Goal: Information Seeking & Learning: Understand process/instructions

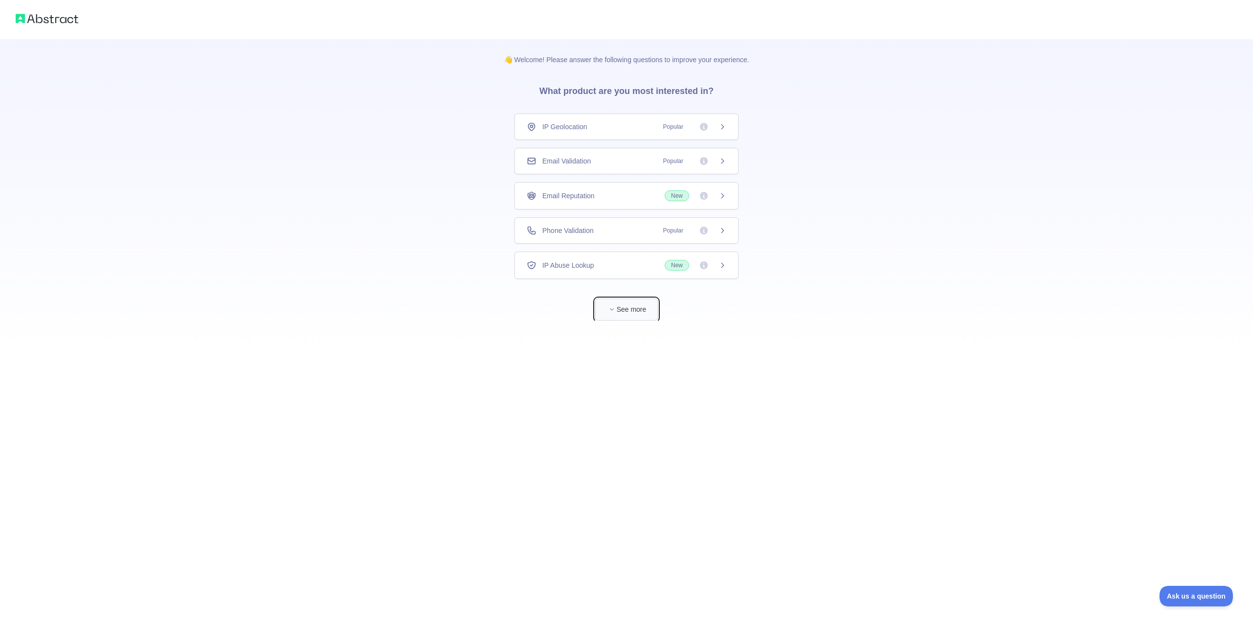
click at [635, 313] on button "See more" at bounding box center [626, 310] width 63 height 22
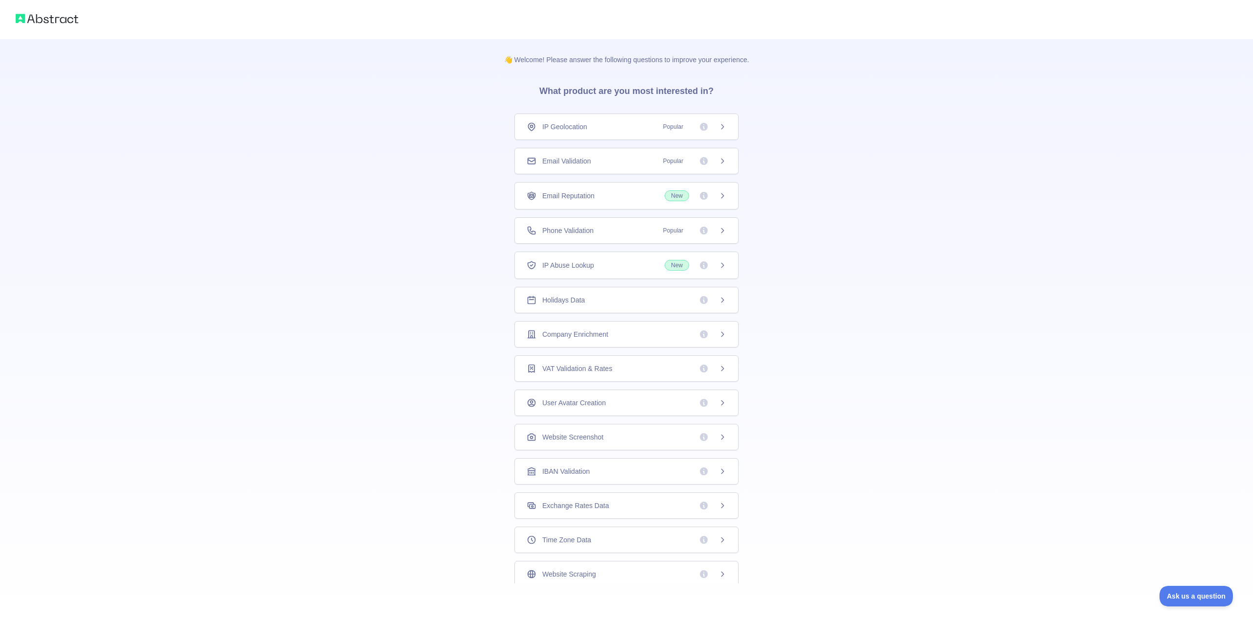
scroll to position [38, 0]
click at [589, 504] on div "Time Zone Data" at bounding box center [627, 502] width 200 height 10
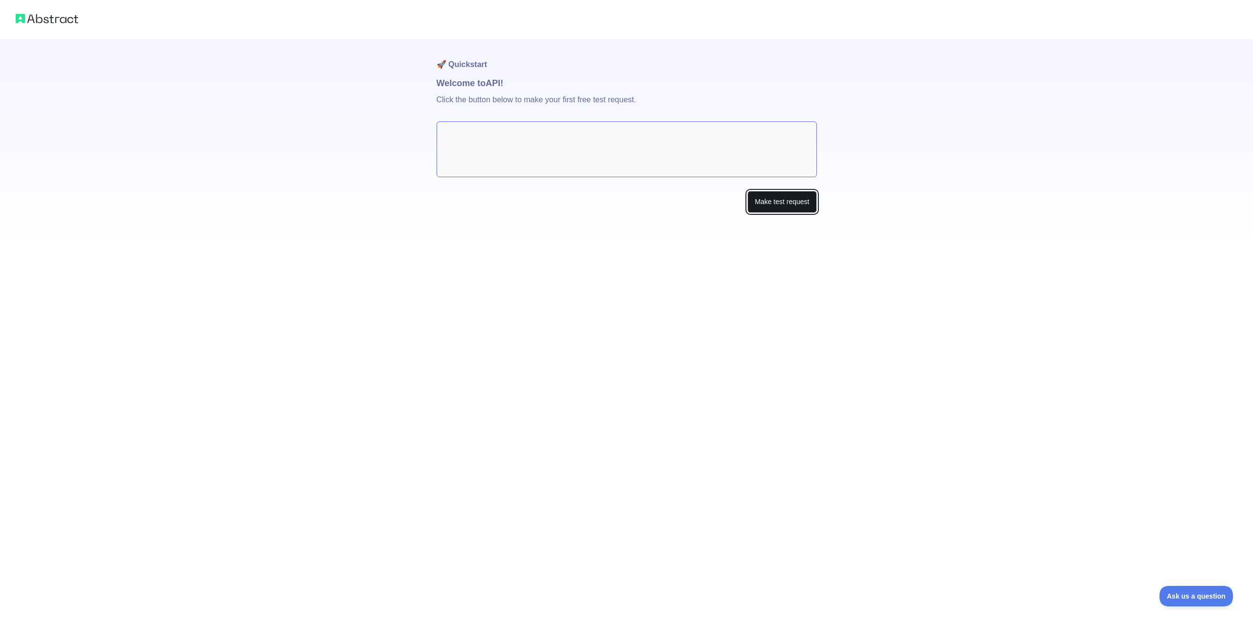
click at [776, 204] on button "Make test request" at bounding box center [782, 202] width 69 height 22
click at [770, 205] on button "Make test request" at bounding box center [782, 202] width 69 height 22
click at [578, 136] on textarea at bounding box center [627, 149] width 380 height 56
click at [696, 169] on textarea at bounding box center [627, 149] width 380 height 56
click at [787, 212] on button "Make test request" at bounding box center [782, 202] width 69 height 22
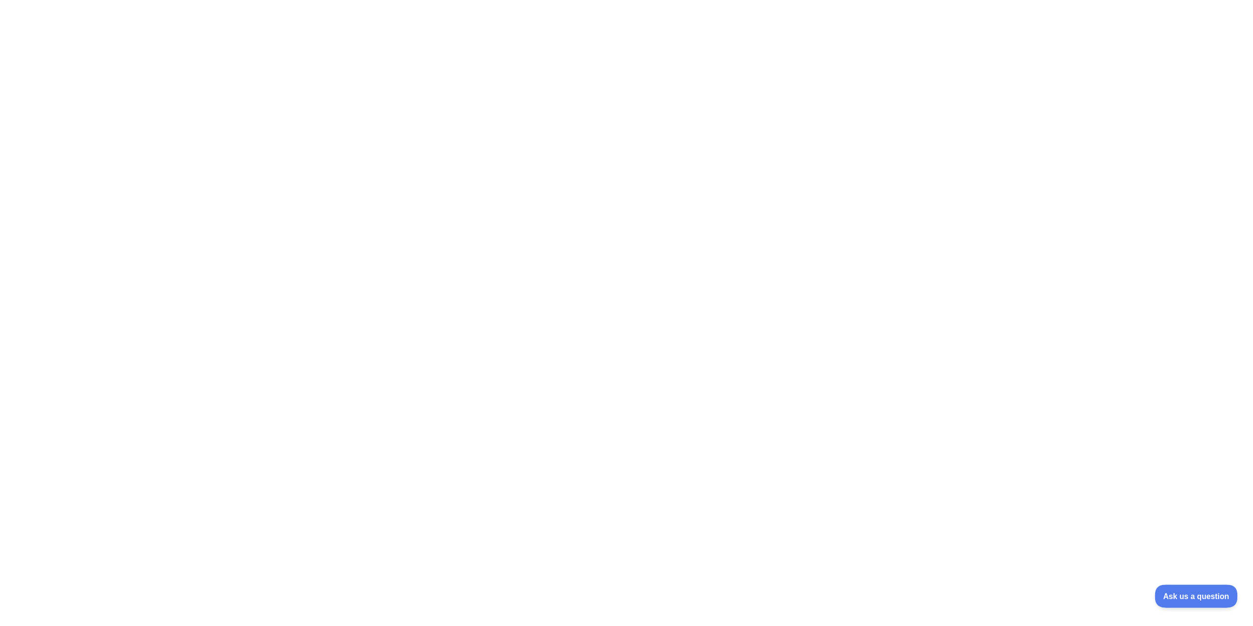
click at [1184, 595] on span "Ask us a question" at bounding box center [1191, 594] width 73 height 7
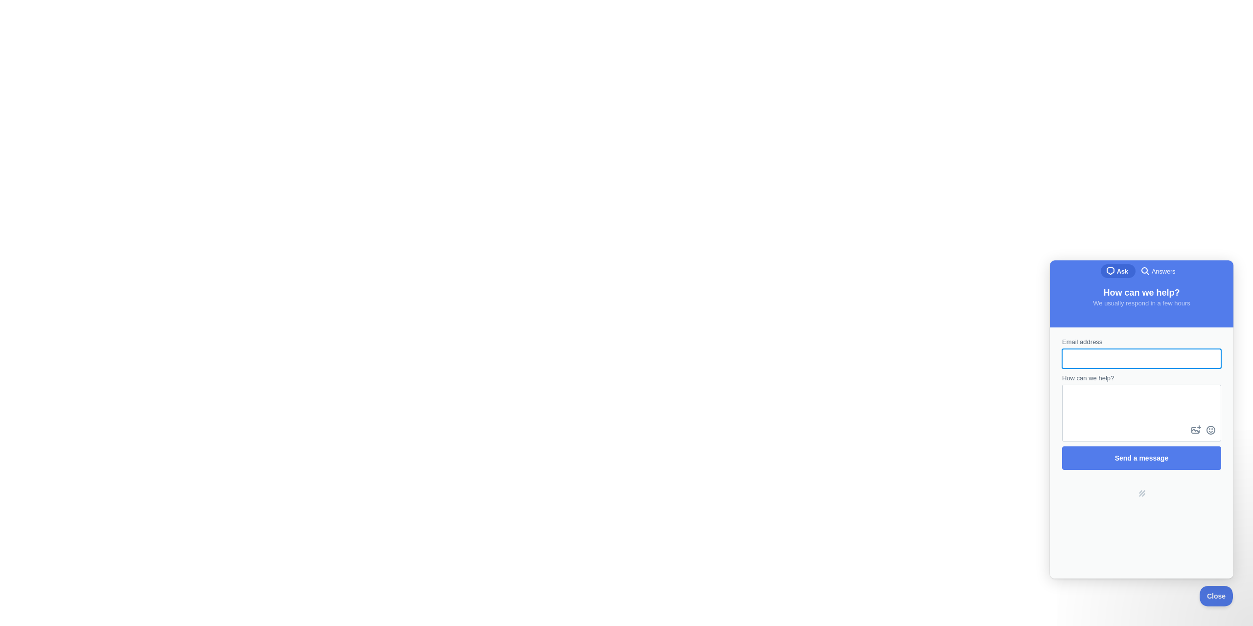
click at [788, 316] on div at bounding box center [626, 313] width 1253 height 626
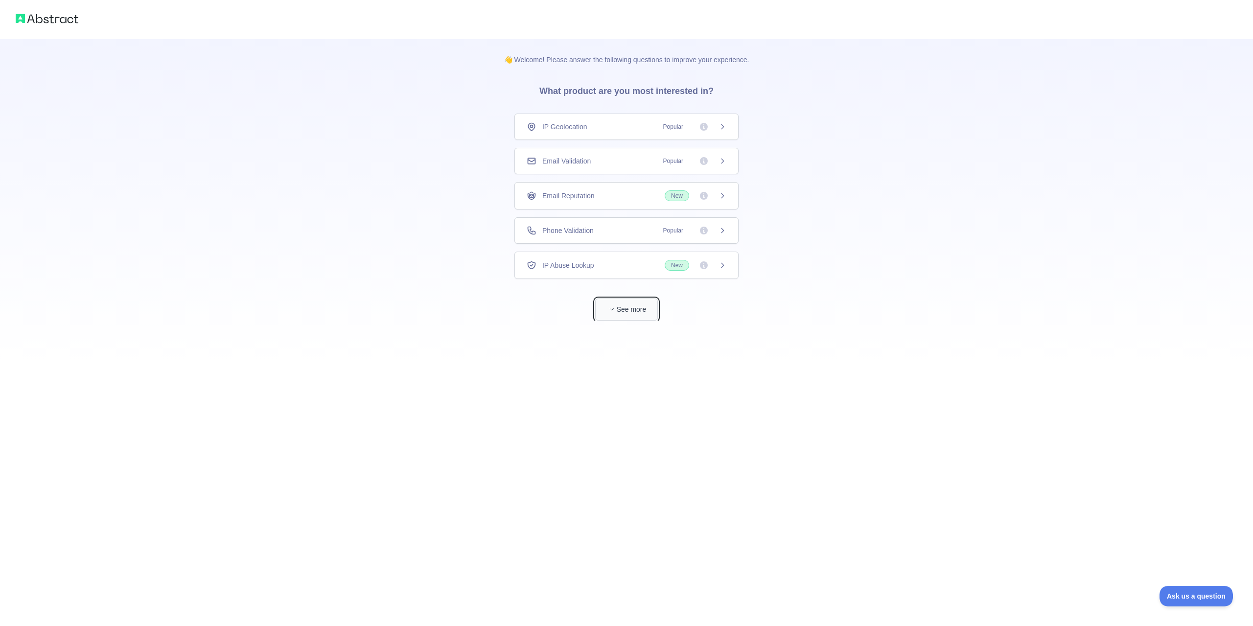
click at [630, 320] on button "See more" at bounding box center [626, 310] width 63 height 22
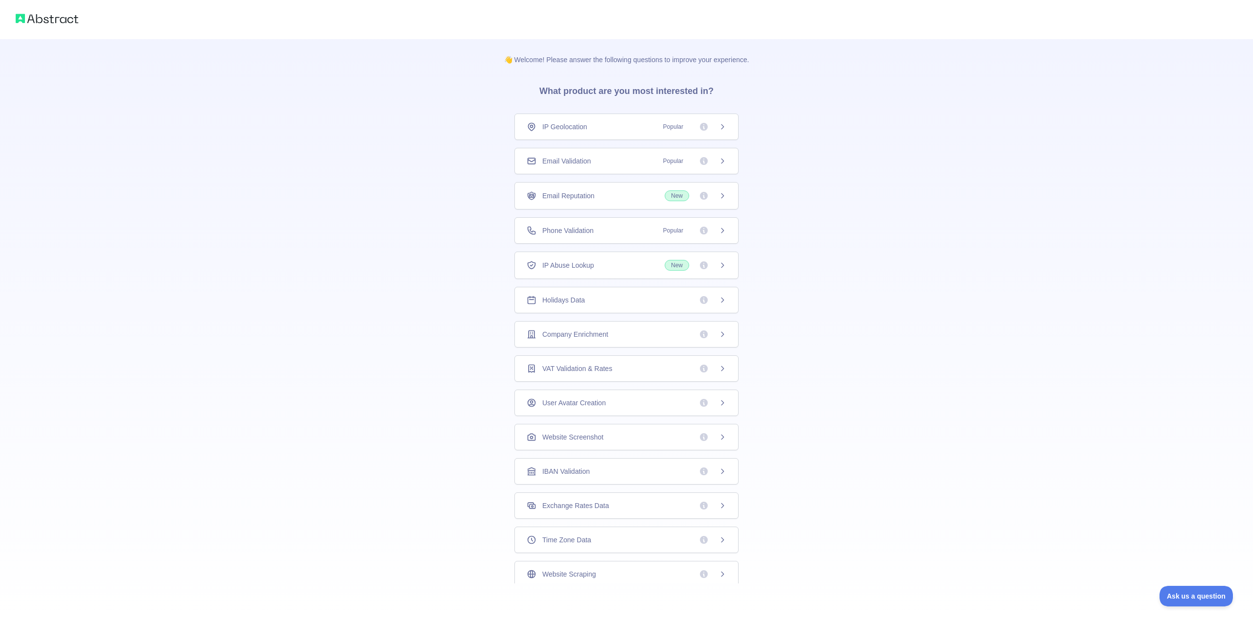
click at [549, 540] on span "Time Zone Data" at bounding box center [566, 540] width 49 height 10
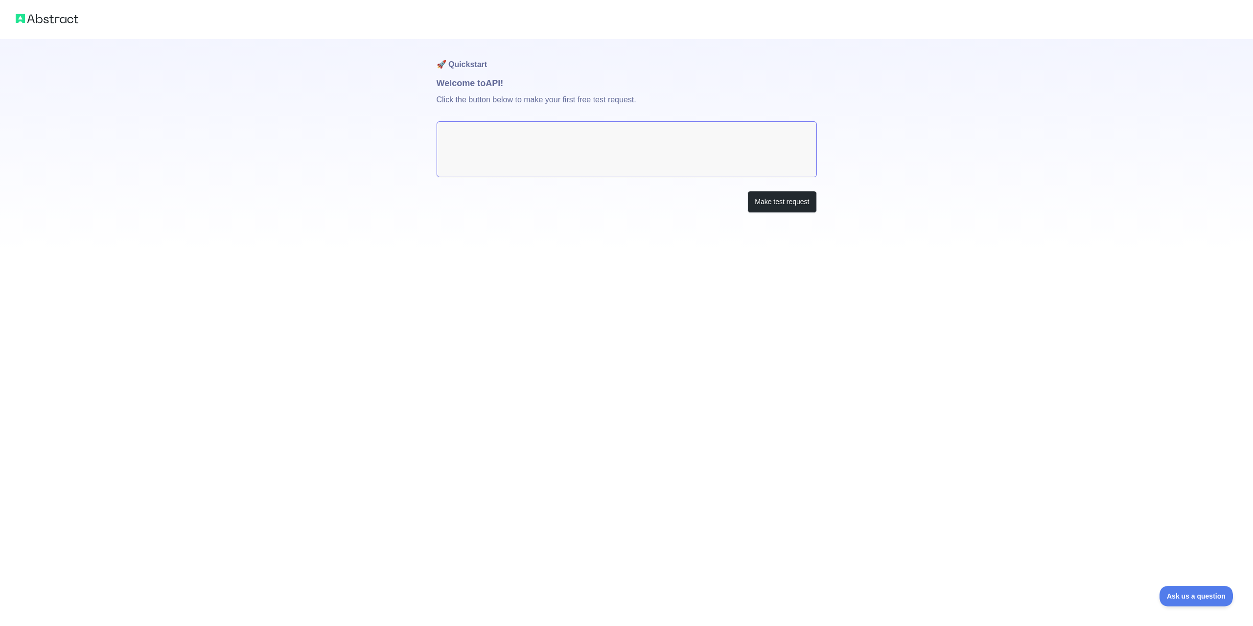
click at [62, 28] on div at bounding box center [626, 19] width 1253 height 39
click at [57, 21] on img at bounding box center [47, 19] width 63 height 14
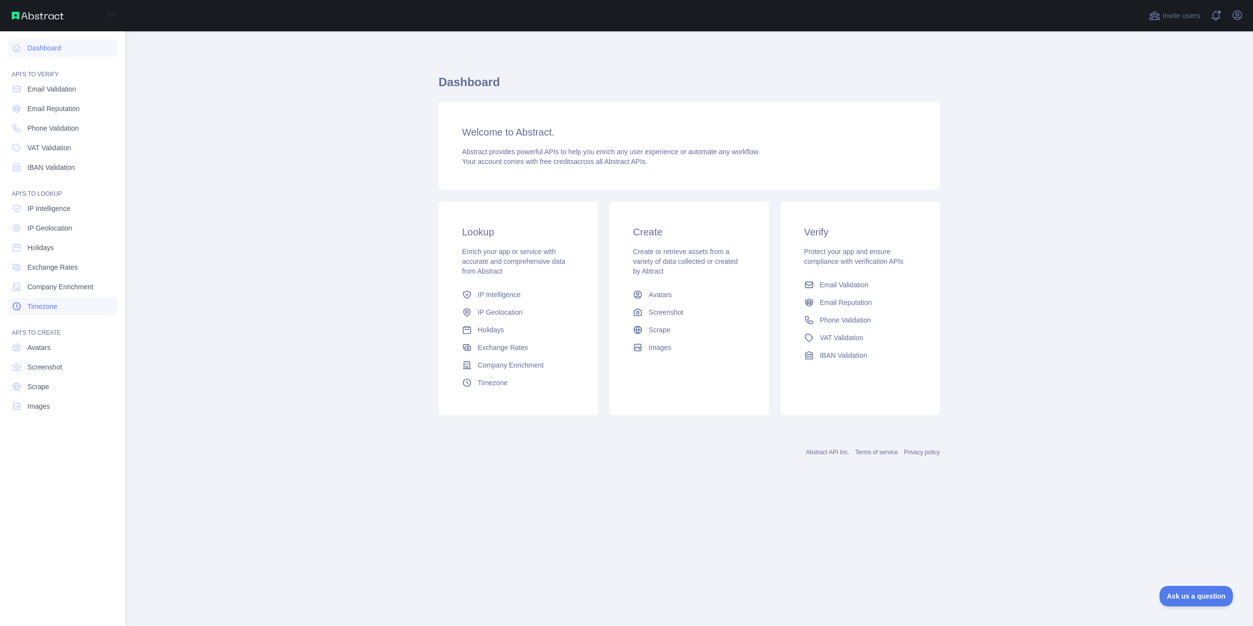
click at [40, 306] on span "Timezone" at bounding box center [42, 307] width 30 height 10
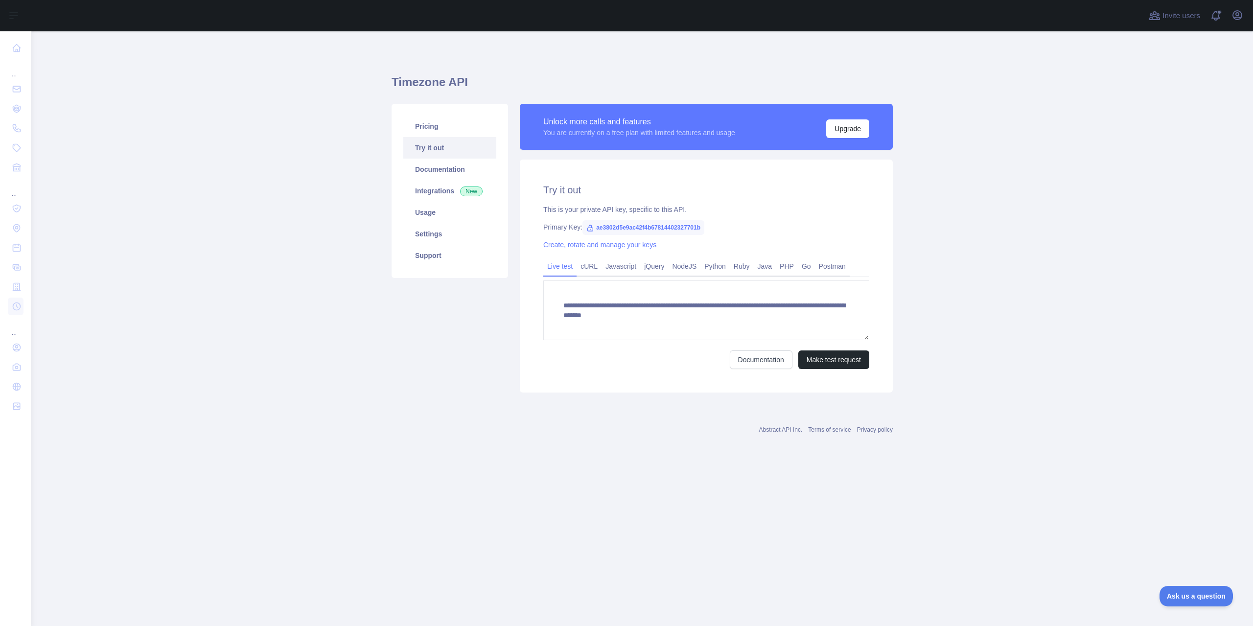
click at [642, 224] on span "ae3802d5e9ac42f4b67814402327701b" at bounding box center [644, 227] width 122 height 15
copy span "ae3802d5e9ac42f4b67814402327701b"
drag, startPoint x: 563, startPoint y: 306, endPoint x: 821, endPoint y: 318, distance: 257.8
click at [821, 318] on textarea "**********" at bounding box center [706, 311] width 326 height 60
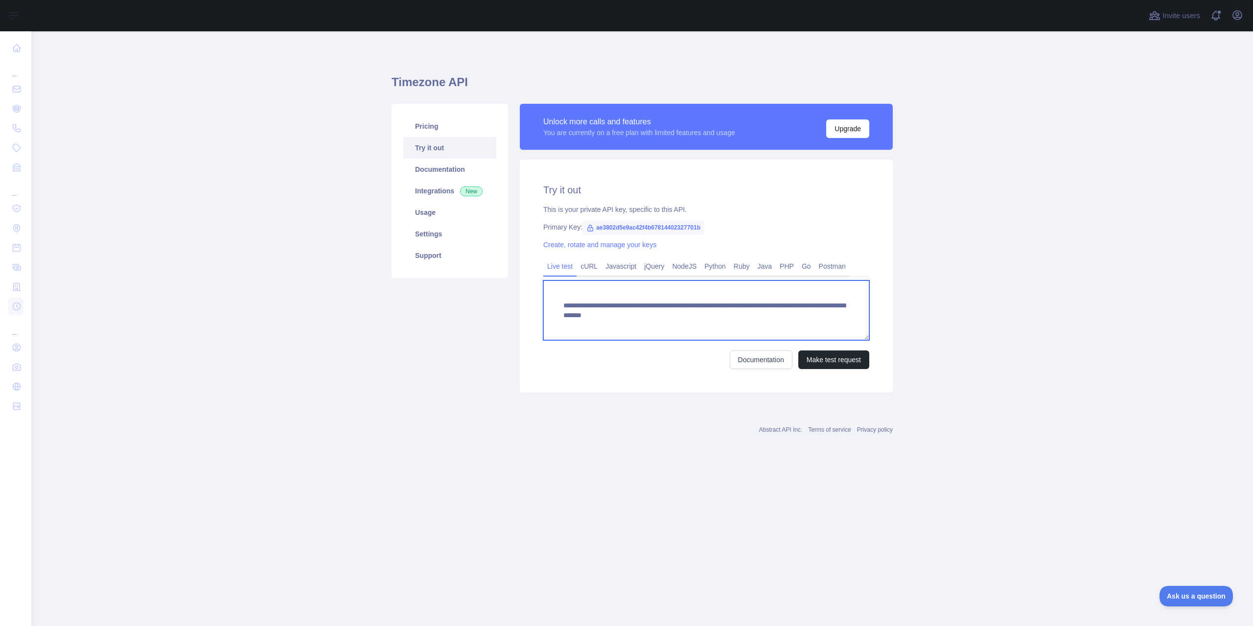
click at [767, 316] on textarea "**********" at bounding box center [706, 311] width 326 height 60
click at [743, 319] on textarea "**********" at bounding box center [706, 311] width 326 height 60
drag, startPoint x: 743, startPoint y: 318, endPoint x: 815, endPoint y: 317, distance: 72.0
click at [815, 317] on textarea "**********" at bounding box center [706, 311] width 326 height 60
type textarea "**********"
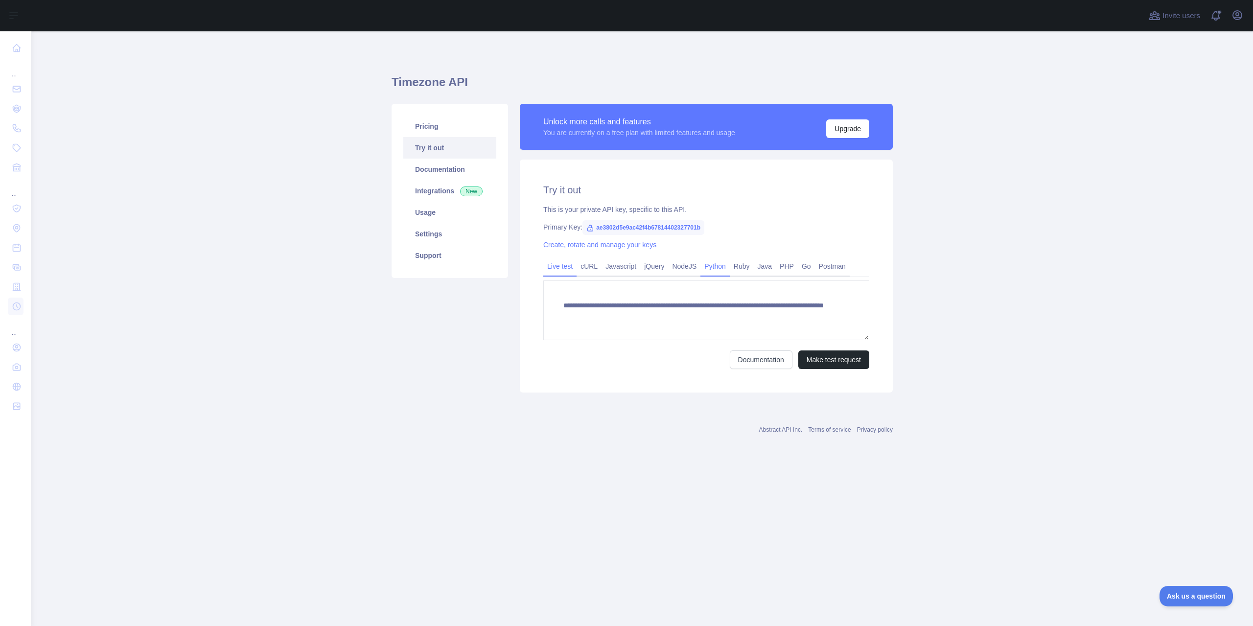
click at [719, 265] on link "Python" at bounding box center [715, 267] width 29 height 16
click at [566, 265] on link "Live test" at bounding box center [559, 267] width 33 height 16
click at [829, 357] on button "Make test request" at bounding box center [834, 360] width 71 height 19
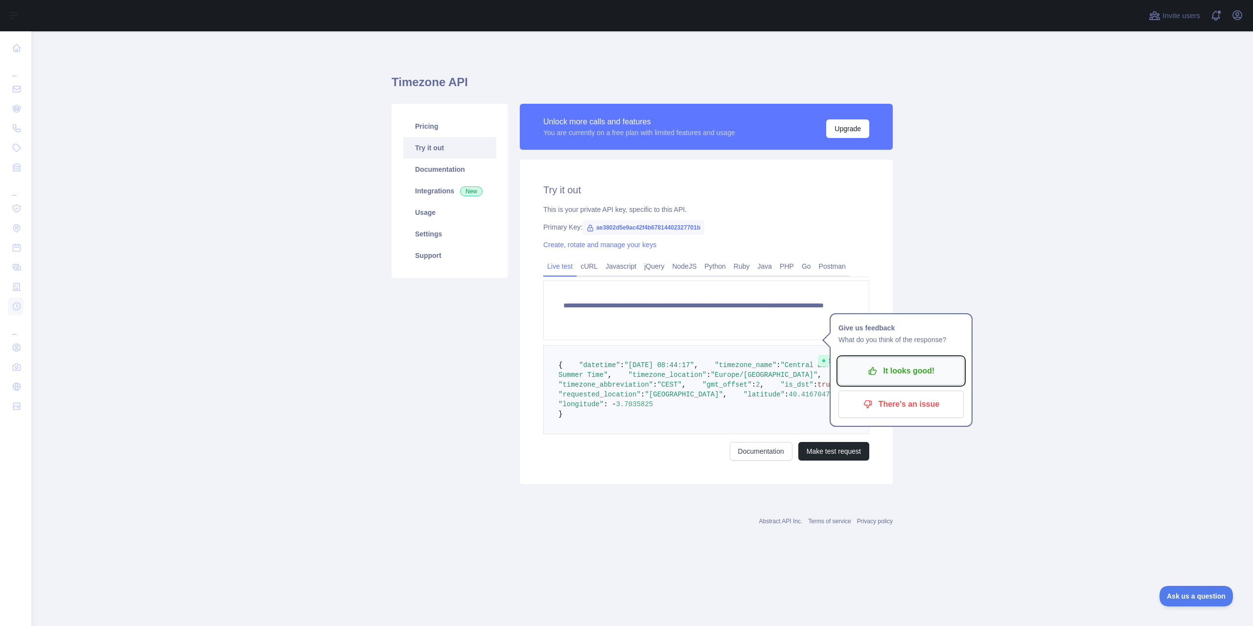
click at [889, 367] on p "It looks good!" at bounding box center [901, 371] width 111 height 17
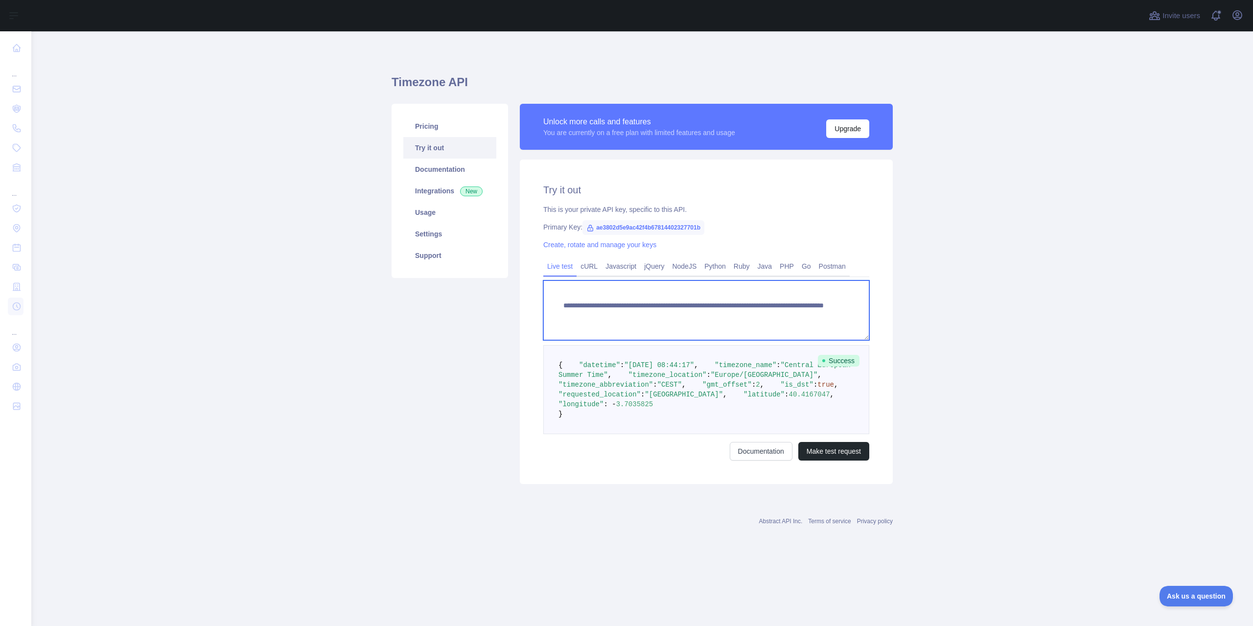
drag, startPoint x: 786, startPoint y: 323, endPoint x: 564, endPoint y: 294, distance: 224.6
click at [564, 294] on textarea "**********" at bounding box center [706, 311] width 326 height 60
click at [605, 226] on span "ae3802d5e9ac42f4b67814402327701b" at bounding box center [644, 227] width 122 height 15
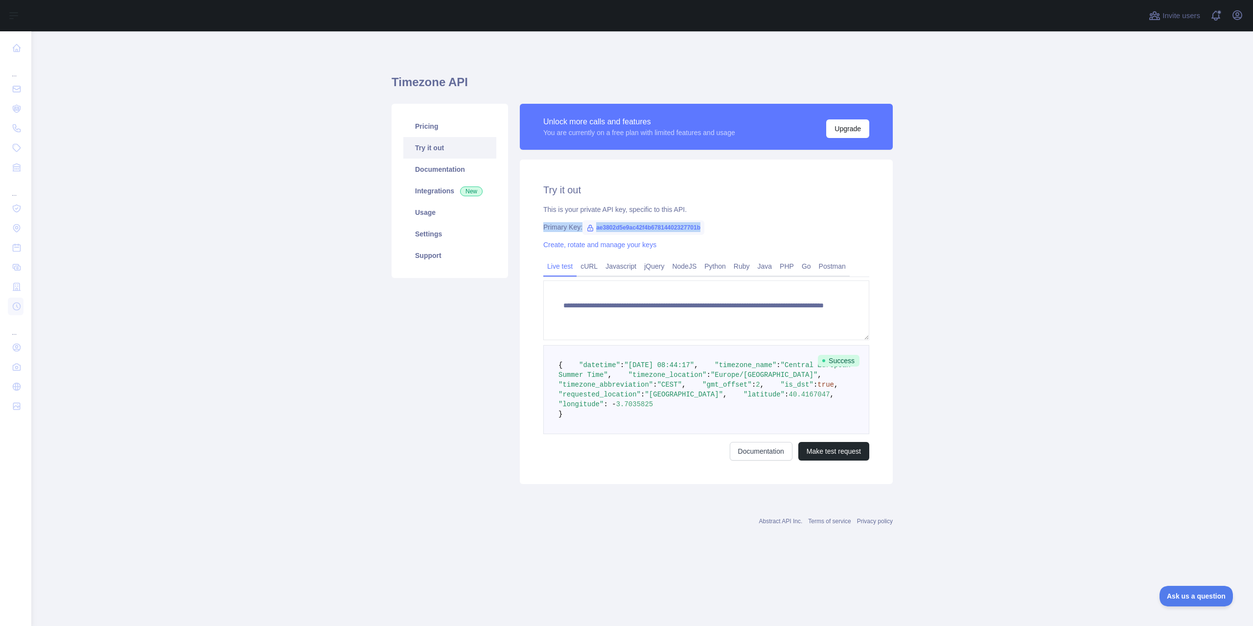
click at [613, 228] on span "ae3802d5e9ac42f4b67814402327701b" at bounding box center [644, 227] width 122 height 15
